Goal: Information Seeking & Learning: Find specific fact

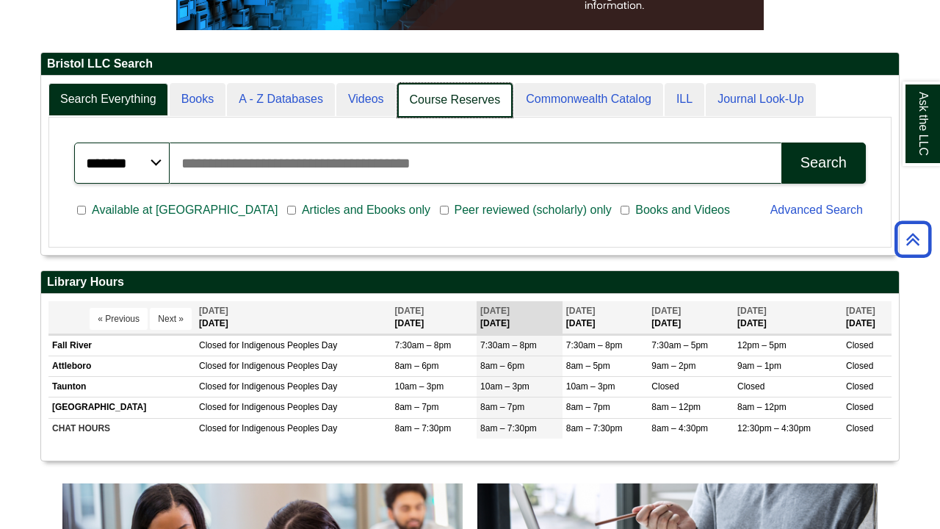
scroll to position [178, 858]
click at [464, 104] on link "Course Reserves" at bounding box center [455, 100] width 116 height 35
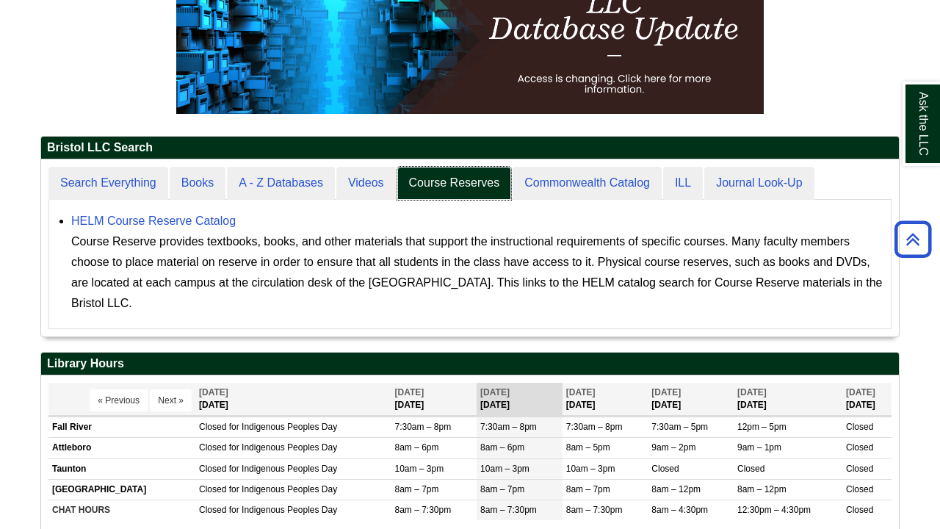
scroll to position [176, 858]
click at [203, 219] on link "HELM Course Reserve Catalog" at bounding box center [153, 220] width 165 height 12
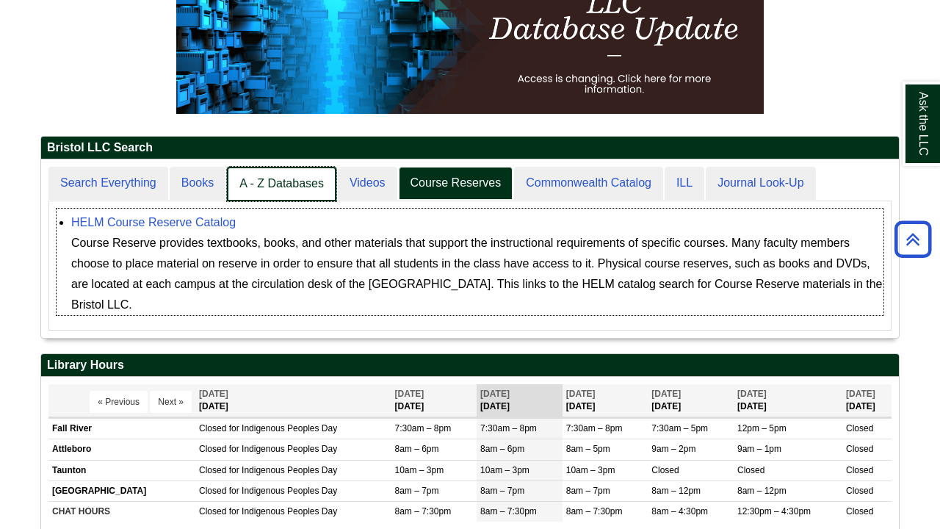
scroll to position [7, 7]
click at [273, 184] on link "A - Z Databases" at bounding box center [281, 184] width 109 height 35
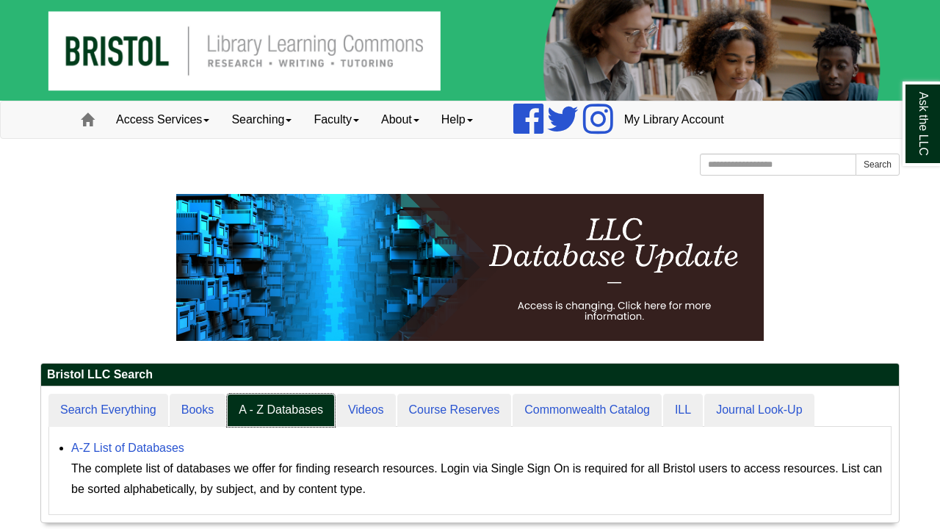
scroll to position [135, 858]
click at [206, 119] on link "Access Services" at bounding box center [162, 119] width 115 height 37
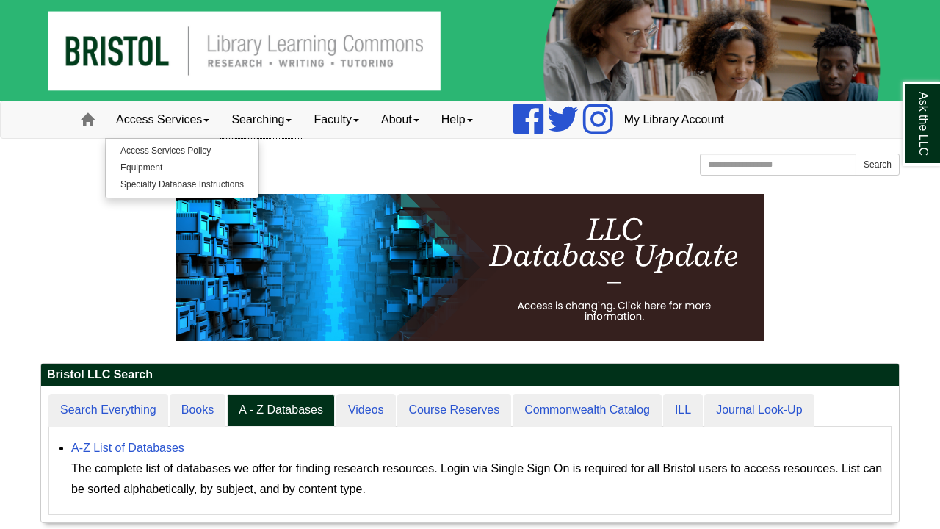
click at [300, 123] on link "Searching" at bounding box center [261, 119] width 82 height 37
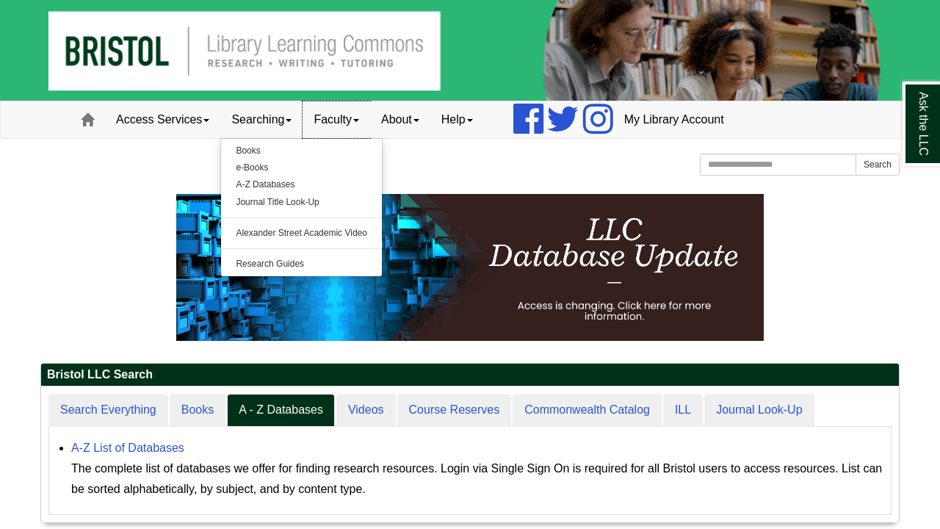
click at [359, 120] on span at bounding box center [356, 120] width 6 height 3
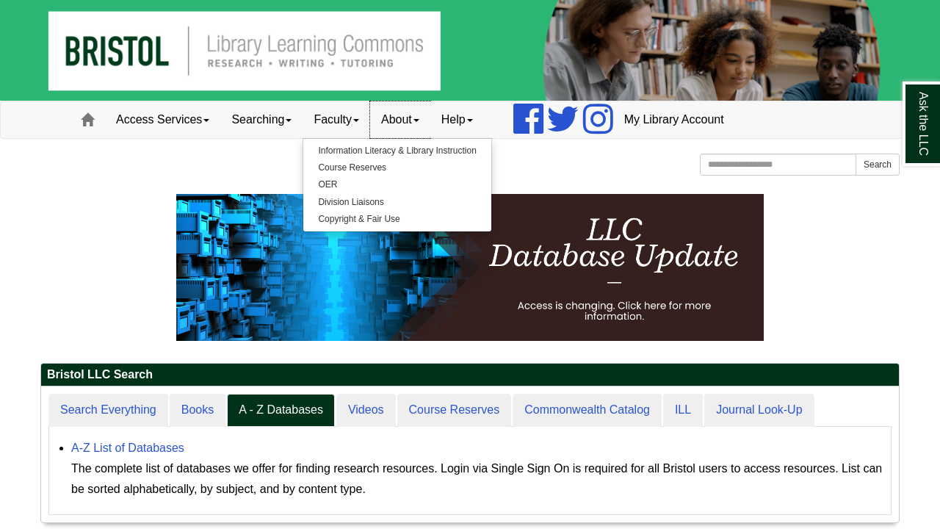
click at [430, 120] on link "About" at bounding box center [400, 119] width 60 height 37
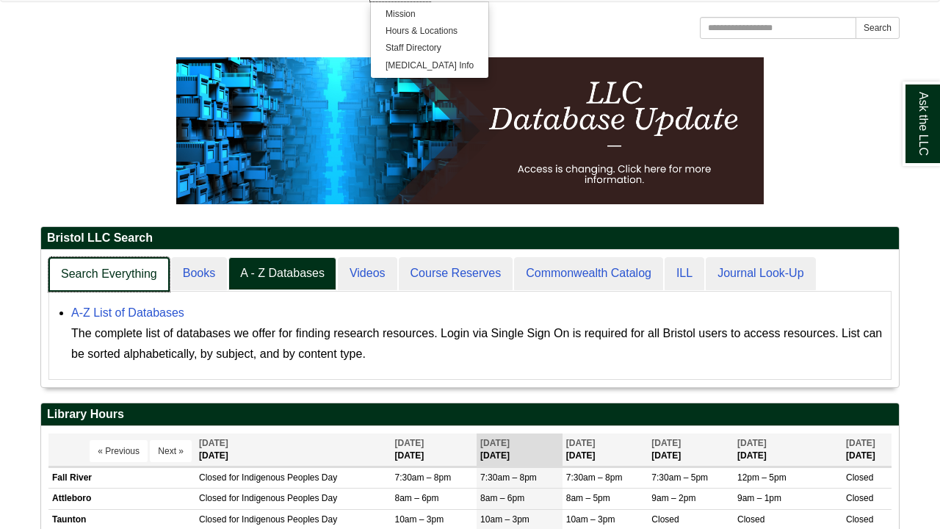
scroll to position [137, 858]
click at [98, 265] on link "Search Everything" at bounding box center [108, 274] width 121 height 35
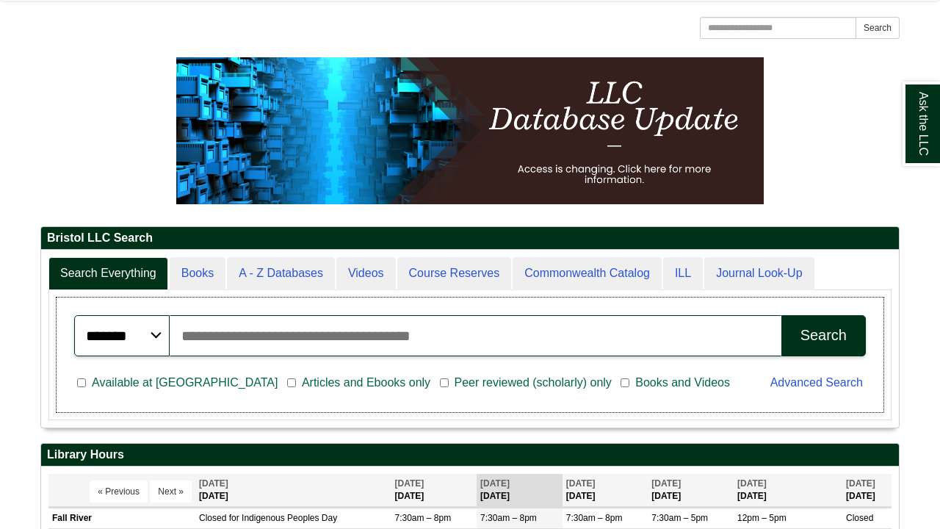
scroll to position [177, 858]
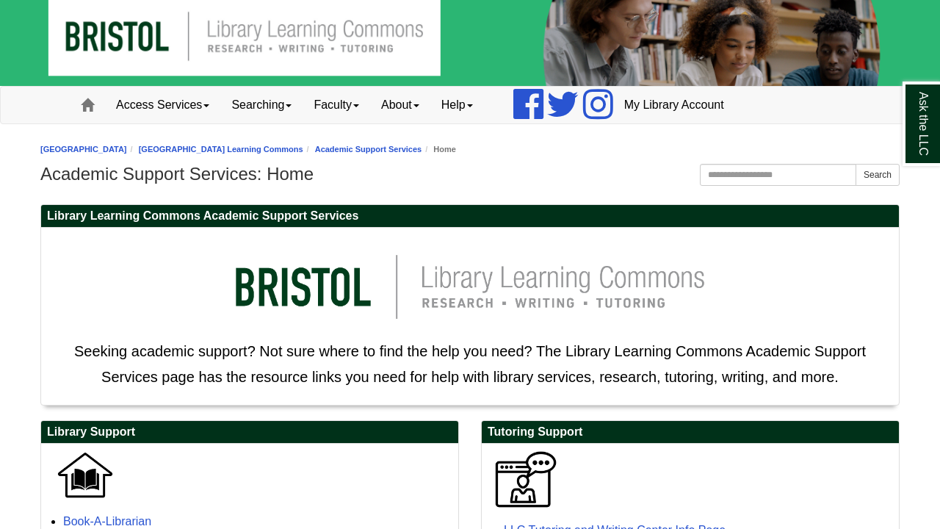
scroll to position [14, 0]
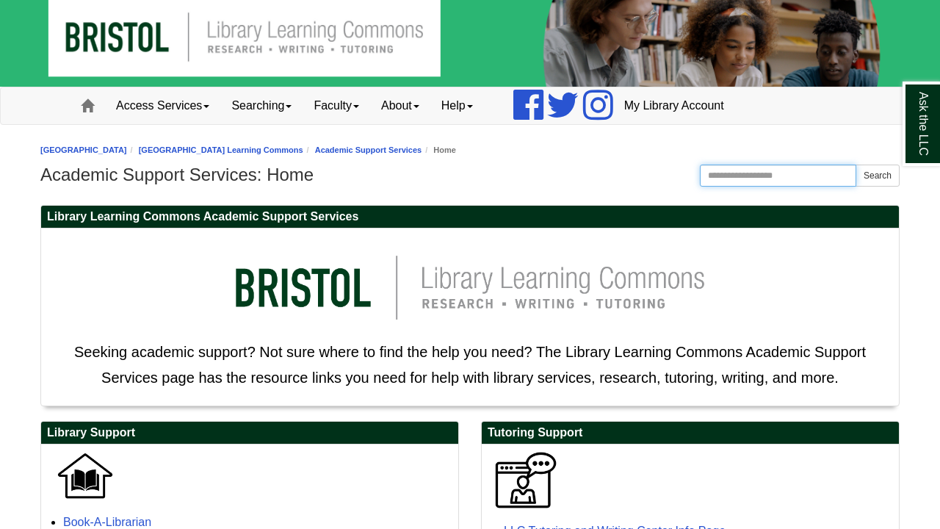
click at [762, 176] on input "Search the Website" at bounding box center [778, 176] width 156 height 22
click at [210, 109] on link "Access Services" at bounding box center [162, 105] width 115 height 37
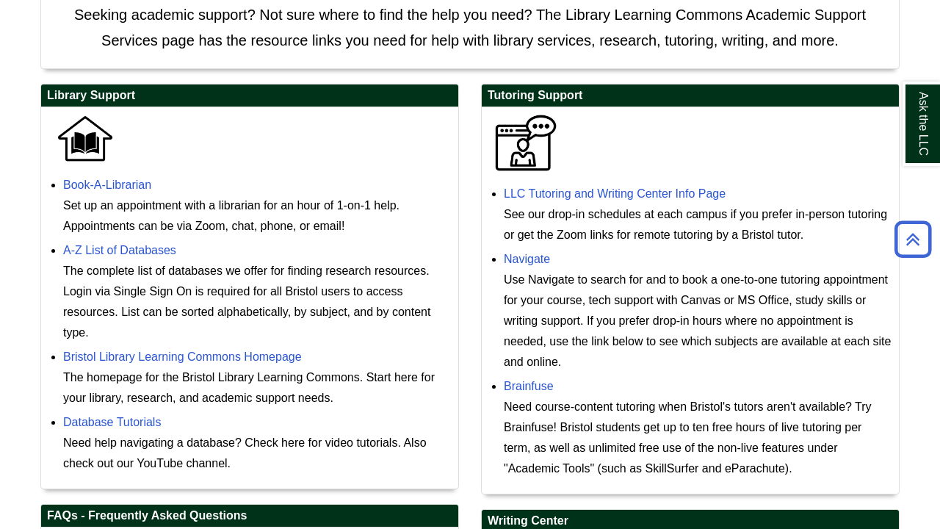
scroll to position [355, 0]
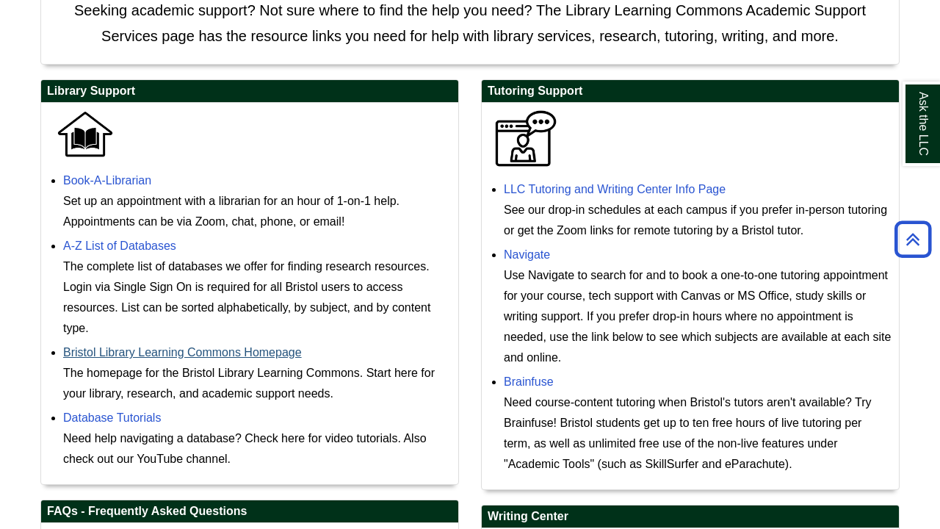
click at [213, 352] on link "Bristol Library Learning Commons Homepage" at bounding box center [182, 352] width 239 height 12
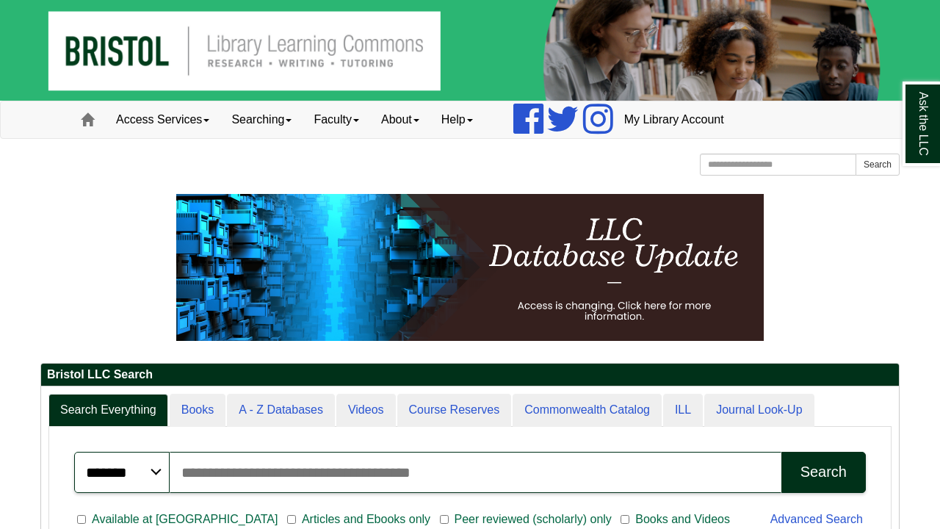
scroll to position [177, 858]
click at [296, 468] on input "Search articles, books, journals & more" at bounding box center [476, 472] width 612 height 41
paste input "*********"
type input "*********"
click at [823, 472] on button "Search" at bounding box center [823, 472] width 84 height 41
